Goal: Information Seeking & Learning: Learn about a topic

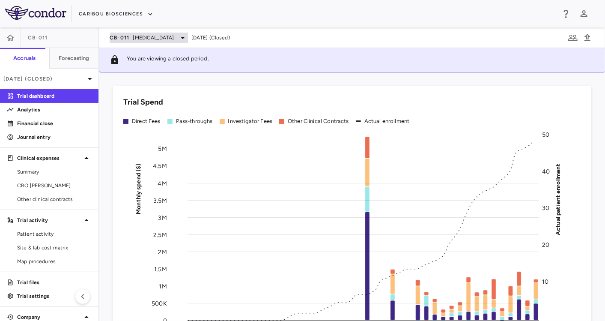
click at [143, 34] on span "[MEDICAL_DATA]" at bounding box center [153, 38] width 41 height 8
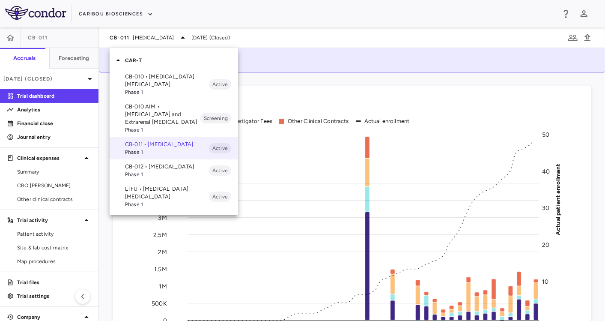
click at [146, 87] on p "CB-010 • [MEDICAL_DATA] [MEDICAL_DATA]" at bounding box center [167, 80] width 84 height 15
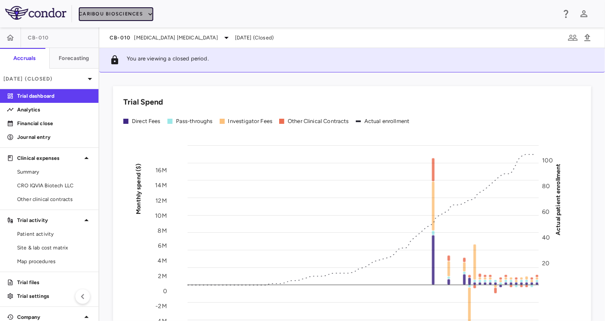
click at [130, 16] on button "Caribou Biosciences" at bounding box center [116, 14] width 75 height 14
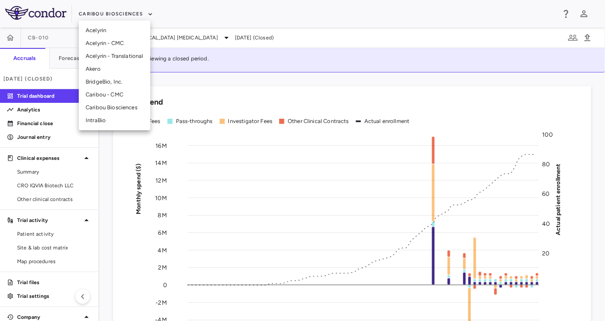
click at [108, 72] on li "Akero" at bounding box center [115, 69] width 72 height 13
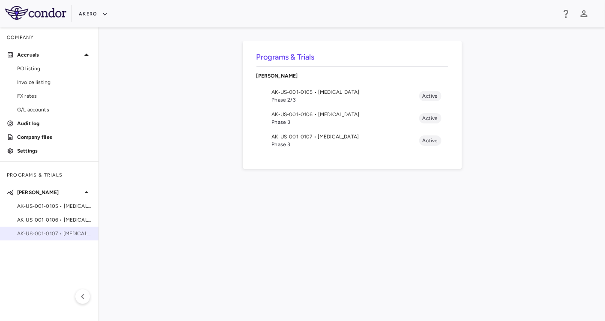
click at [54, 234] on span "AK-US-001-0107 • [MEDICAL_DATA]" at bounding box center [54, 234] width 75 height 8
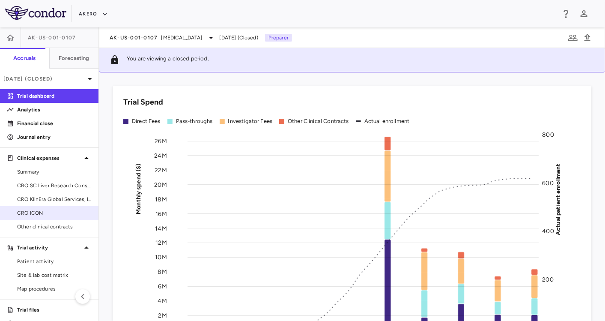
scroll to position [9, 0]
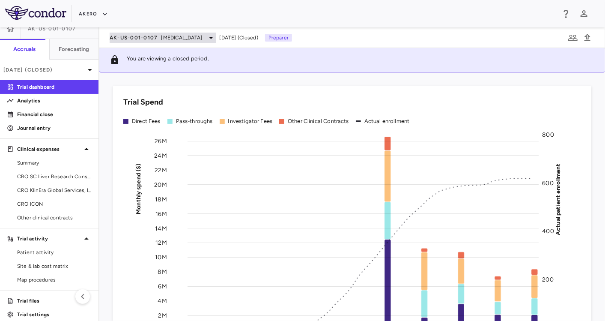
click at [184, 35] on span "[MEDICAL_DATA]" at bounding box center [181, 38] width 41 height 8
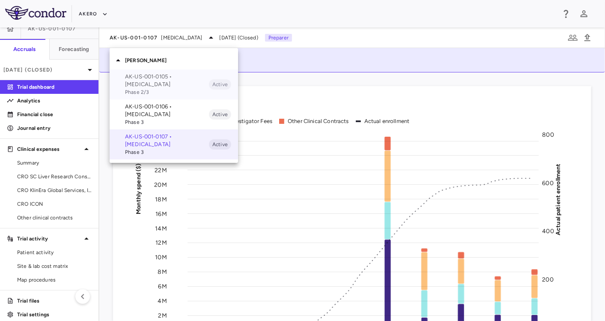
click at [166, 83] on p "AK-US-001-0105 • [MEDICAL_DATA]" at bounding box center [167, 80] width 84 height 15
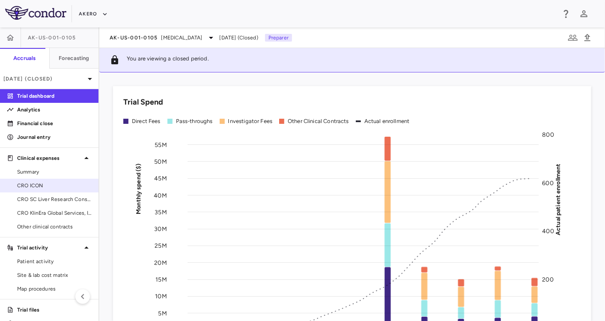
click at [52, 189] on link "CRO ICON" at bounding box center [49, 185] width 99 height 13
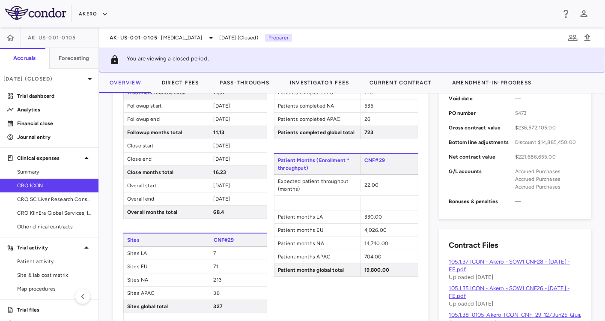
scroll to position [343, 0]
